Goal: Check status: Check status

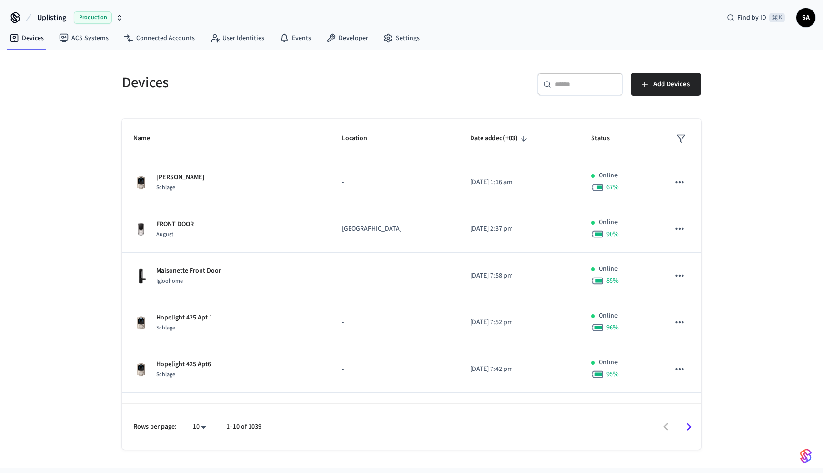
click at [566, 89] on input "text" at bounding box center [586, 85] width 62 height 10
click at [175, 39] on link "Connected Accounts" at bounding box center [159, 38] width 86 height 17
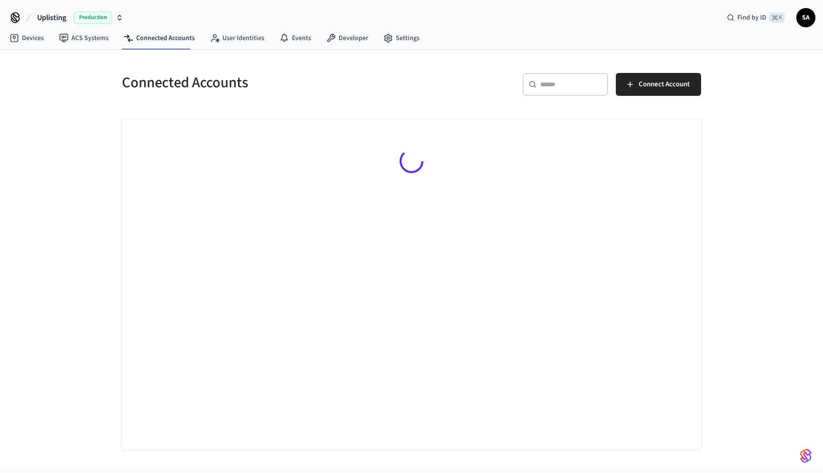
click at [551, 75] on div "​ ​" at bounding box center [566, 84] width 86 height 23
click at [560, 80] on input "text" at bounding box center [571, 85] width 62 height 10
click at [562, 86] on input "text" at bounding box center [571, 85] width 62 height 10
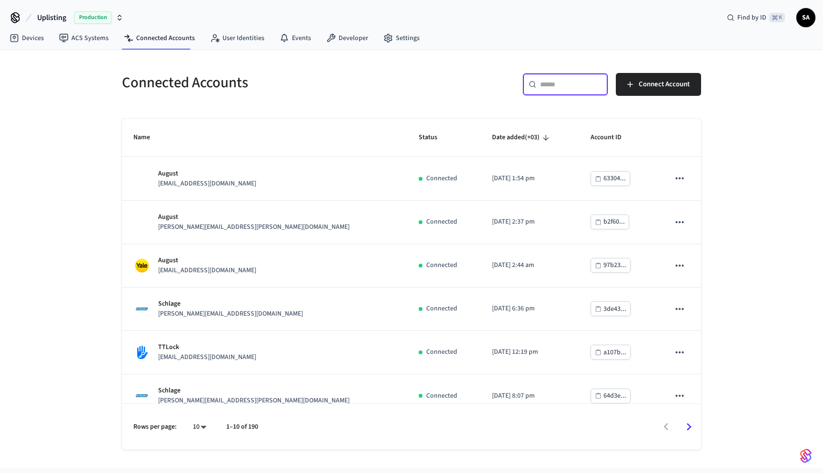
paste input "**********"
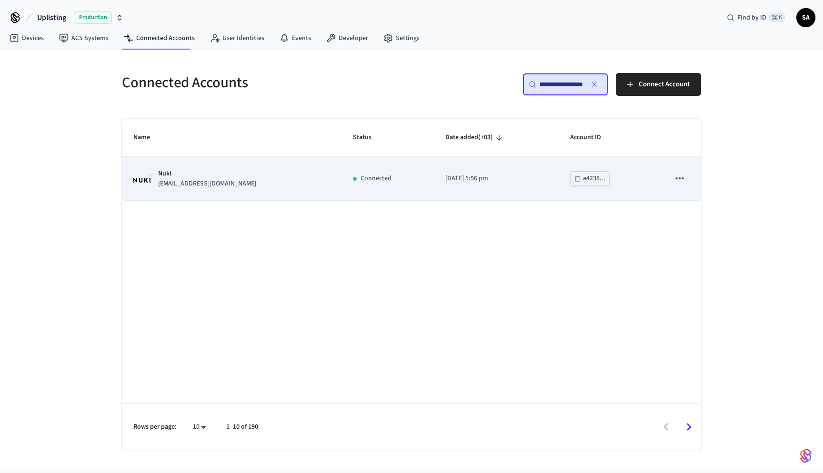
type input "**********"
click at [353, 182] on div "Connected" at bounding box center [388, 178] width 70 height 10
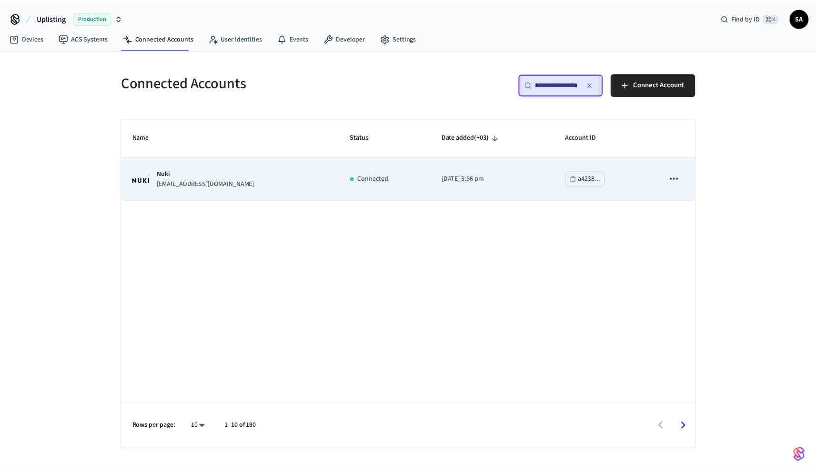
scroll to position [0, 0]
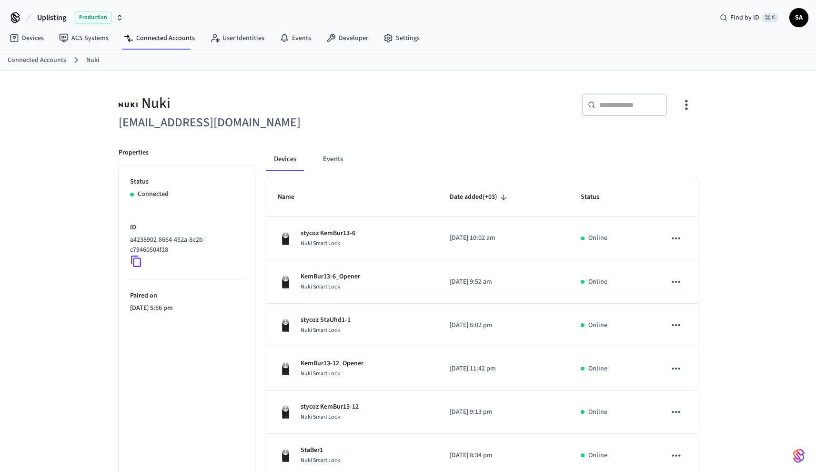
click at [681, 101] on icon "button" at bounding box center [686, 104] width 15 height 15
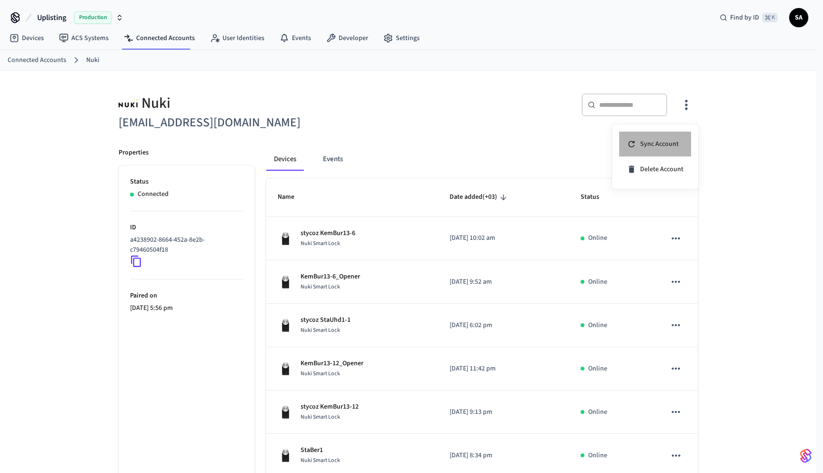
click at [659, 145] on span "Sync Account" at bounding box center [659, 144] width 39 height 10
click at [398, 107] on div at bounding box center [411, 236] width 823 height 473
